Goal: Information Seeking & Learning: Learn about a topic

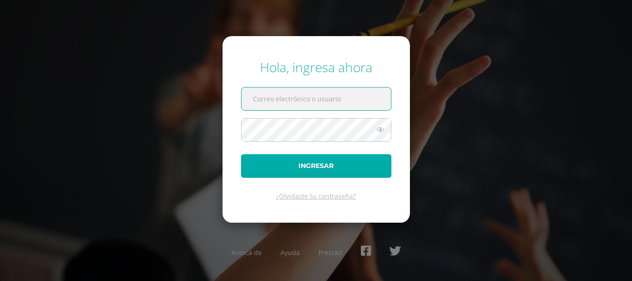
type input "[EMAIL_ADDRESS][DOMAIN_NAME]"
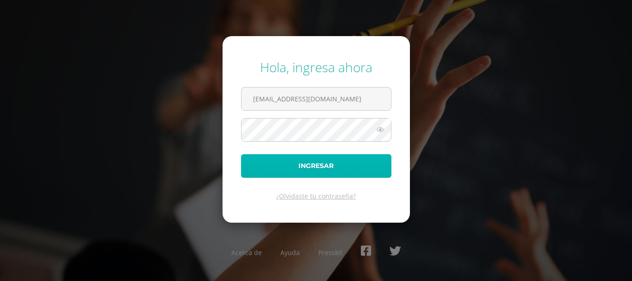
click at [286, 173] on button "Ingresar" at bounding box center [316, 166] width 150 height 24
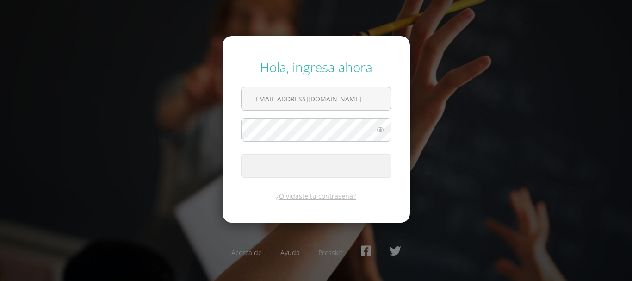
click at [286, 173] on button "Ingresar" at bounding box center [316, 166] width 150 height 24
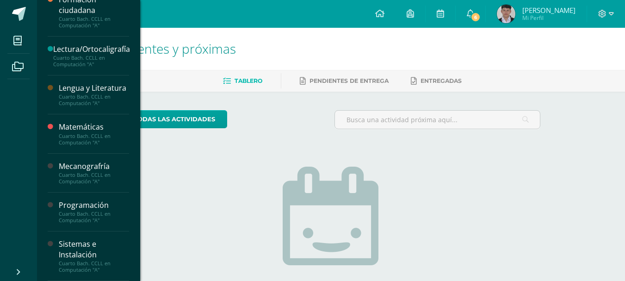
scroll to position [346, 0]
click at [99, 215] on div "Cuarto Bach. CCLL en Computación "A"" at bounding box center [94, 217] width 70 height 13
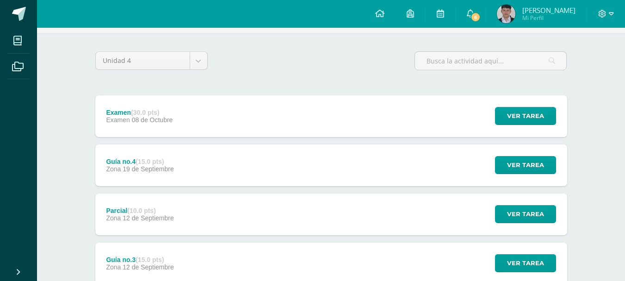
scroll to position [70, 0]
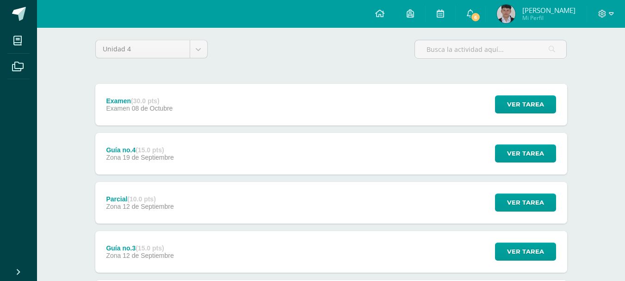
click at [271, 107] on div "Examen (30.0 pts) Examen [DATE] Ver tarea Examen Programación Cargando contenido" at bounding box center [331, 105] width 472 height 42
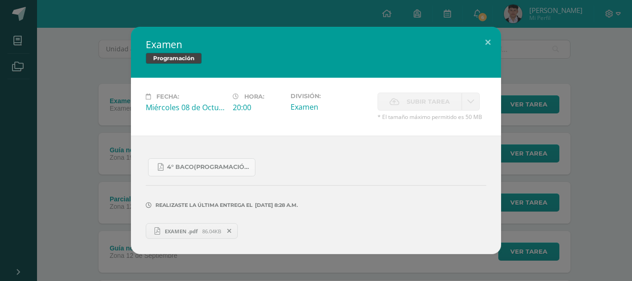
click at [108, 186] on div "Examen Programación Fecha: [DATE] Hora: 20:00 División: Examen Cancelar" at bounding box center [316, 140] width 625 height 227
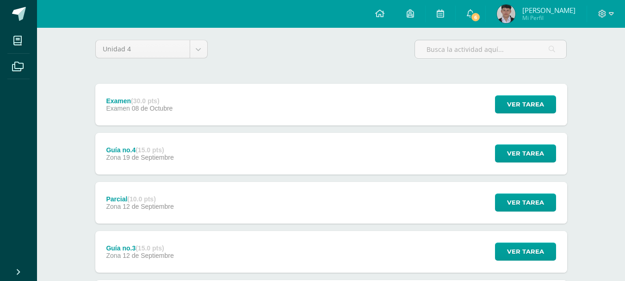
click at [161, 145] on div "Guía no.4 (15.0 pts) Zona [DATE]" at bounding box center [140, 154] width 90 height 42
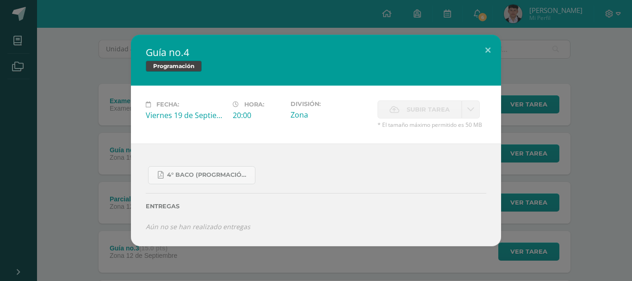
drag, startPoint x: 161, startPoint y: 145, endPoint x: 149, endPoint y: 160, distance: 18.4
click at [149, 160] on div "4° Baco (Progrmación) .pdf Entregas Aún no se han realizado entregas ¿Deseas re…" at bounding box center [316, 194] width 370 height 103
click at [97, 187] on div "Guía no.4 Programación Fecha: [DATE] Hora: 20:00 División: Zona" at bounding box center [316, 140] width 625 height 211
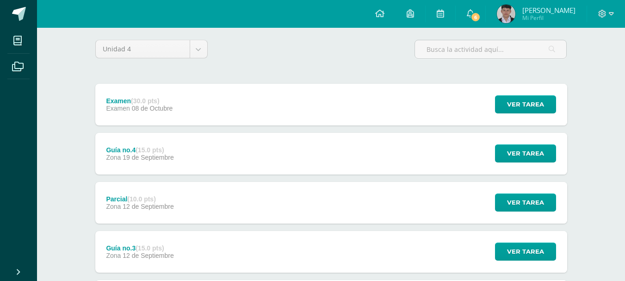
click at [168, 211] on div "Parcial (10.0 pts) Zona [DATE]" at bounding box center [140, 203] width 90 height 42
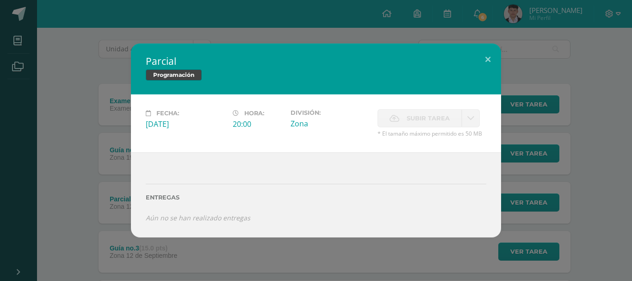
click at [118, 223] on div "Parcial Programación Fecha: [DATE] Hora: 20:00 División: Zona Cancelar" at bounding box center [316, 140] width 625 height 193
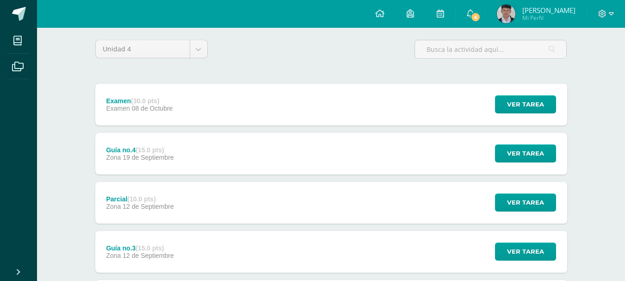
click at [142, 241] on div "Guía no.3 (15.0 pts) Zona [DATE]" at bounding box center [140, 252] width 90 height 42
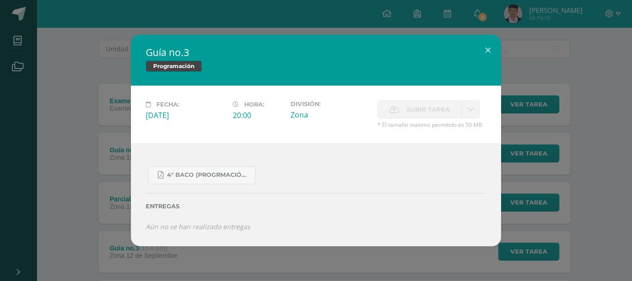
click at [93, 239] on div "Guía no.3 Programación Fecha: [DATE] Hora: 20:00 División: Zona" at bounding box center [316, 140] width 625 height 211
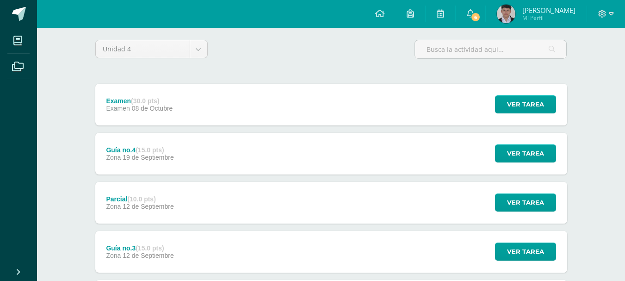
scroll to position [186, 0]
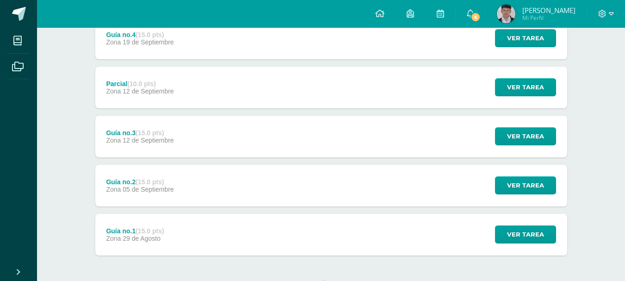
click at [185, 175] on div "Guía no.2 (15.0 pts) Zona [DATE][GEOGRAPHIC_DATA] Ver tarea Guía no.2 Programac…" at bounding box center [331, 186] width 472 height 42
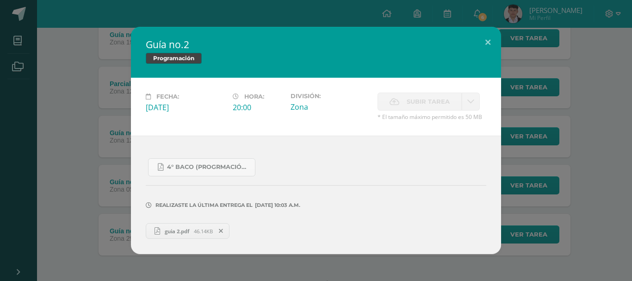
click at [182, 223] on link "guia 2.pdf 46.14KB" at bounding box center [188, 231] width 84 height 16
click at [60, 132] on div "Guía no.2 Programación Fecha: [DATE] Hora: 20:00 División: Zona" at bounding box center [316, 140] width 625 height 227
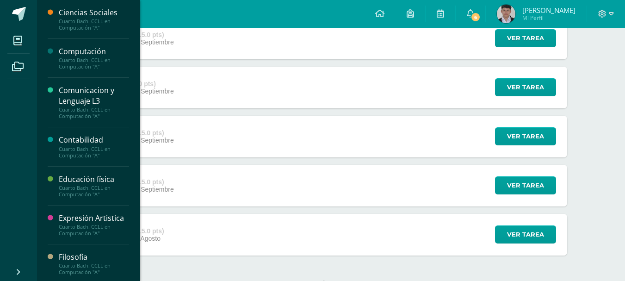
click at [65, 53] on div "Computación" at bounding box center [94, 51] width 70 height 11
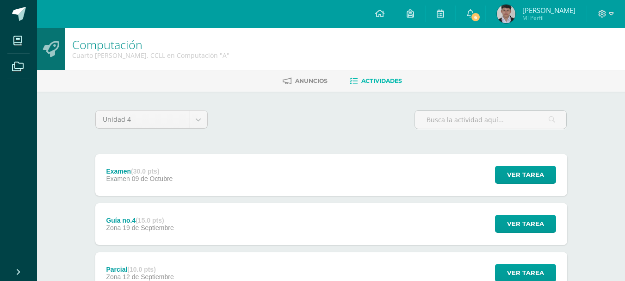
click at [236, 232] on div "Guía no.4 (15.0 pts) Zona 19 de Septiembre Ver tarea Guía no.4 Computación Carg…" at bounding box center [331, 224] width 472 height 42
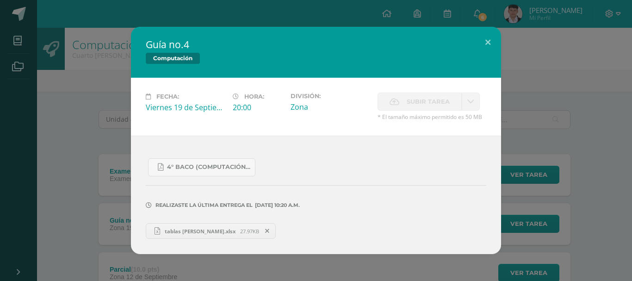
click at [161, 231] on circle at bounding box center [157, 231] width 8 height 8
